Goal: Information Seeking & Learning: Check status

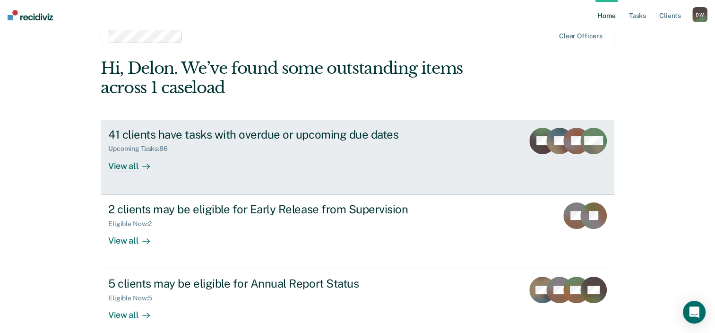
scroll to position [31, 0]
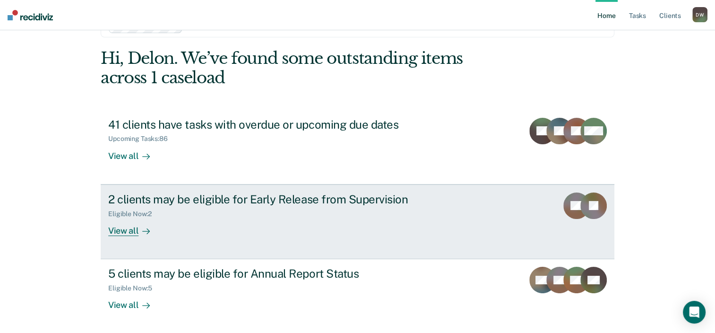
click at [121, 231] on div "View all" at bounding box center [134, 226] width 53 height 18
